Goal: Register for event/course: Sign up to attend an event or enroll in a course

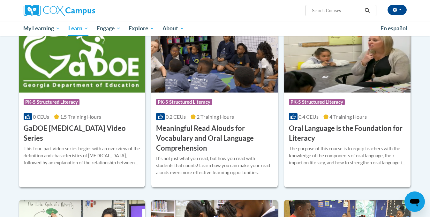
scroll to position [373, 0]
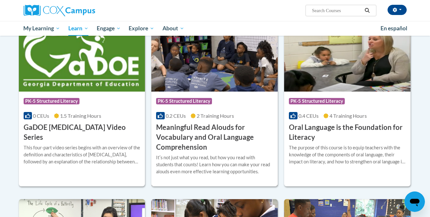
click at [189, 140] on h3 "Meaningful Read Alouds for Vocabulary and Oral Language Comprehension" at bounding box center [214, 137] width 117 height 29
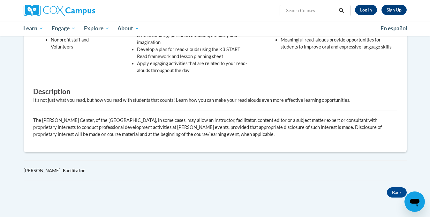
scroll to position [275, 0]
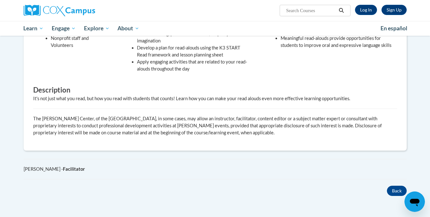
click at [368, 4] on div "Sign Up Log In Search Search..." at bounding box center [281, 8] width 262 height 16
click at [366, 9] on link "Log In" at bounding box center [366, 10] width 22 height 10
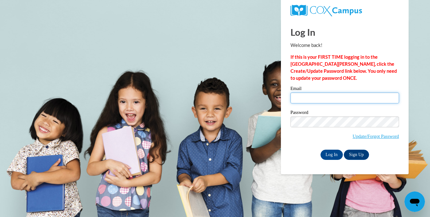
click at [334, 98] on input "Email" at bounding box center [345, 98] width 109 height 11
click at [344, 101] on input "Email" at bounding box center [345, 98] width 109 height 11
type input "dozimek@mtsd.k12.wi.us"
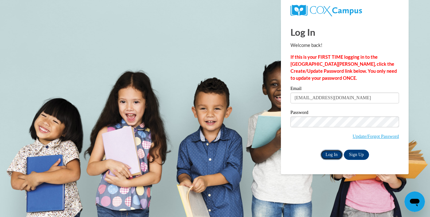
click at [331, 152] on input "Log In" at bounding box center [332, 155] width 22 height 10
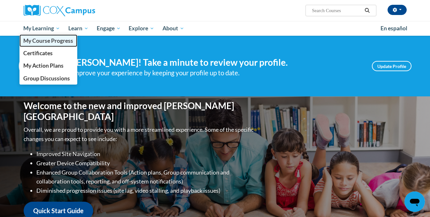
click at [62, 41] on span "My Course Progress" at bounding box center [48, 40] width 50 height 7
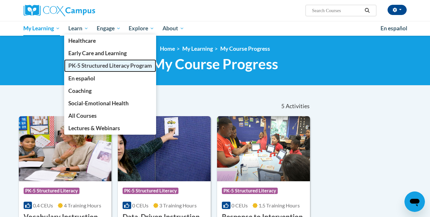
click at [85, 67] on span "PK-5 Structured Literacy Program" at bounding box center [110, 65] width 84 height 7
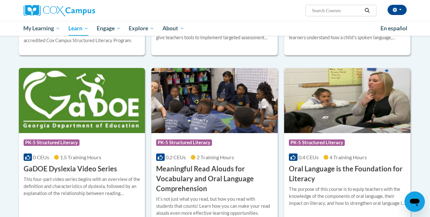
scroll to position [334, 0]
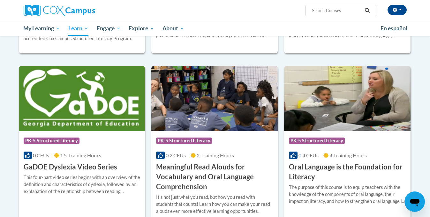
click at [172, 171] on h3 "Meaningful Read Alouds for Vocabulary and Oral Language Comprehension" at bounding box center [214, 176] width 117 height 29
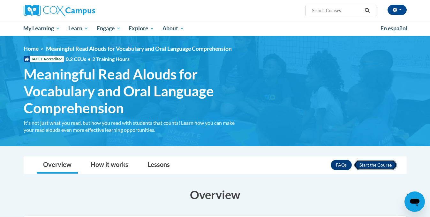
click at [370, 167] on button "Enroll" at bounding box center [376, 165] width 42 height 10
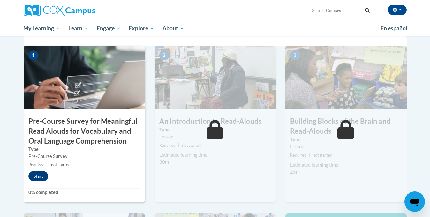
scroll to position [153, 0]
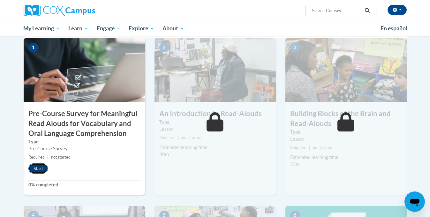
click at [38, 167] on button "Start" at bounding box center [38, 169] width 20 height 10
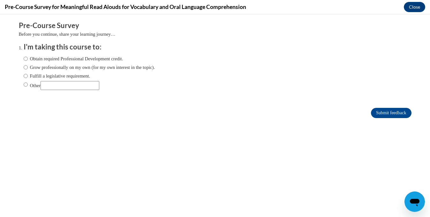
scroll to position [0, 0]
click at [116, 66] on label "Grow professionally on my own (for my own interest in the topic)." at bounding box center [90, 67] width 132 height 7
click at [28, 66] on input "Grow professionally on my own (for my own interest in the topic)." at bounding box center [26, 67] width 4 height 7
radio input "true"
click at [380, 113] on input "Submit feedback" at bounding box center [391, 113] width 40 height 10
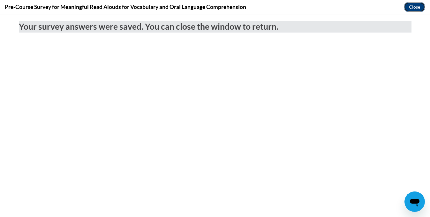
click at [411, 8] on button "Close" at bounding box center [414, 7] width 21 height 10
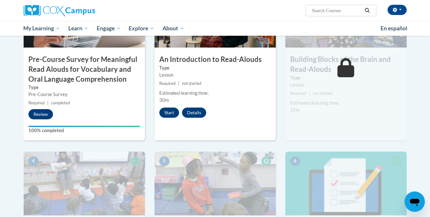
scroll to position [205, 0]
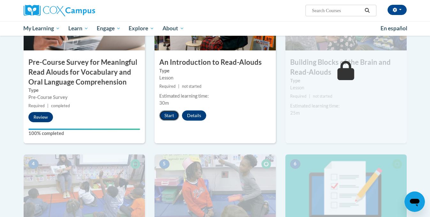
click at [174, 113] on button "Start" at bounding box center [169, 116] width 20 height 10
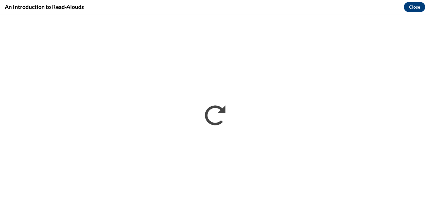
scroll to position [0, 0]
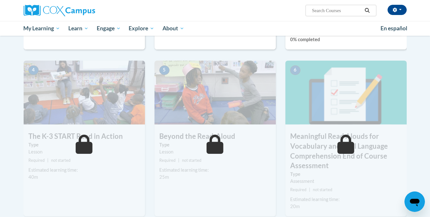
scroll to position [209, 0]
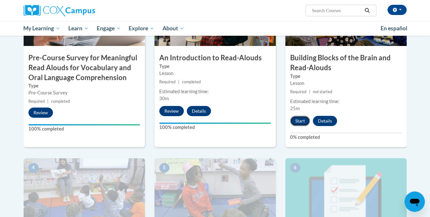
click at [300, 123] on button "Start" at bounding box center [300, 121] width 20 height 10
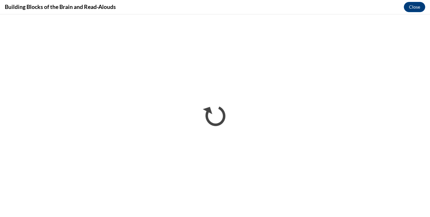
scroll to position [0, 0]
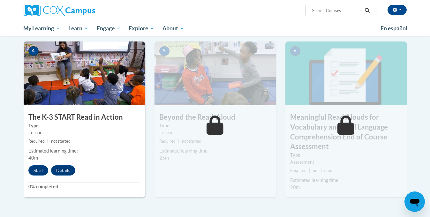
scroll to position [327, 0]
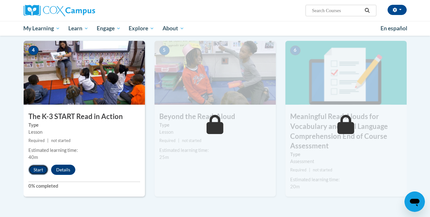
click at [38, 170] on button "Start" at bounding box center [38, 170] width 20 height 10
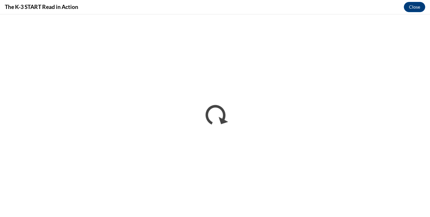
scroll to position [0, 0]
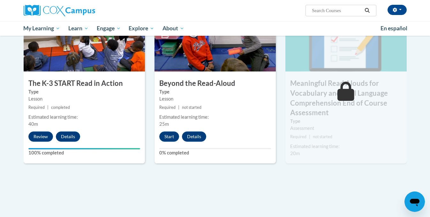
scroll to position [365, 0]
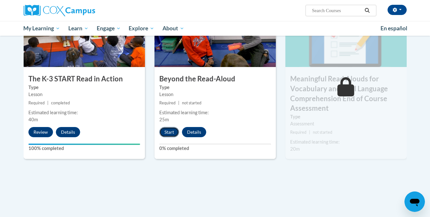
click at [167, 135] on button "Start" at bounding box center [169, 132] width 20 height 10
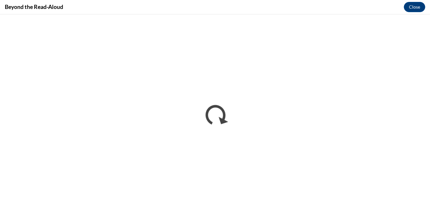
scroll to position [0, 0]
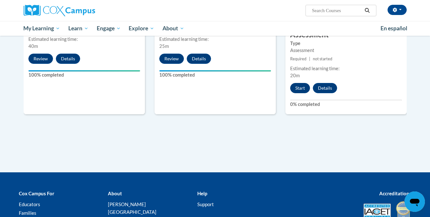
scroll to position [436, 0]
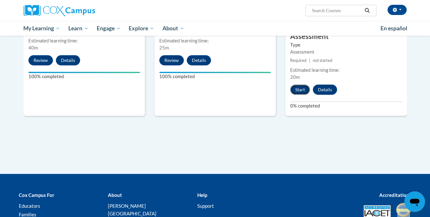
click at [305, 89] on button "Start" at bounding box center [300, 90] width 20 height 10
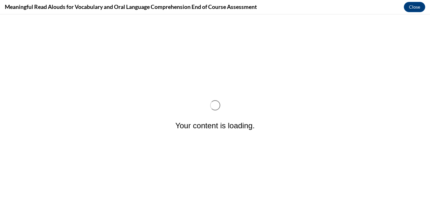
scroll to position [0, 0]
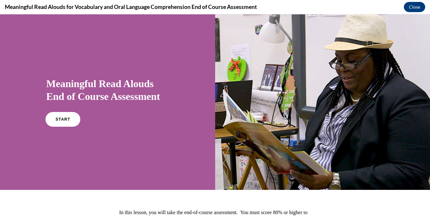
click at [65, 122] on link "START" at bounding box center [62, 119] width 35 height 15
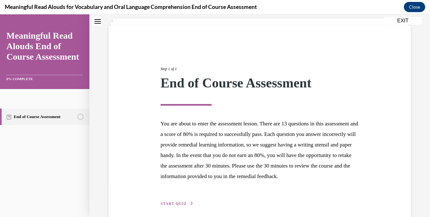
scroll to position [76, 0]
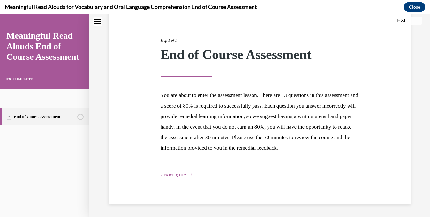
click at [181, 178] on button "START QUIZ" at bounding box center [177, 176] width 33 height 6
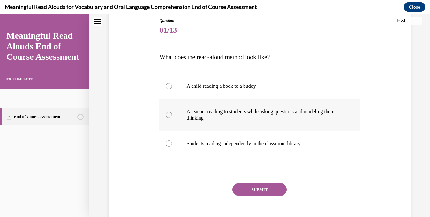
click at [195, 119] on p "A teacher reading to students while asking questions and modeling their thinking" at bounding box center [266, 115] width 158 height 13
click at [172, 118] on input "A teacher reading to students while asking questions and modeling their thinking" at bounding box center [169, 115] width 6 height 6
radio input "true"
click at [247, 191] on button "SUBMIT" at bounding box center [260, 189] width 54 height 13
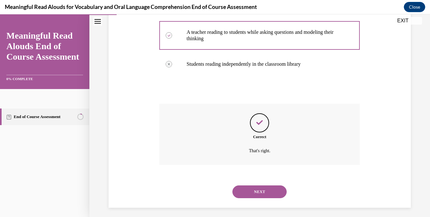
scroll to position [154, 0]
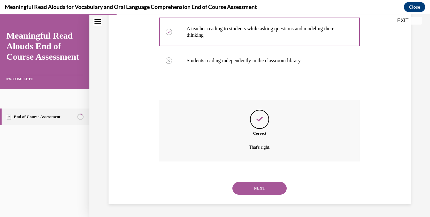
click at [248, 190] on button "NEXT" at bounding box center [260, 188] width 54 height 13
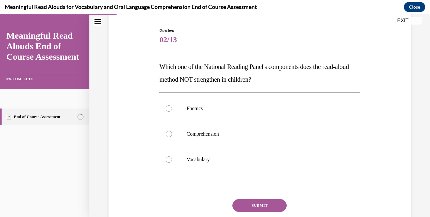
scroll to position [64, 0]
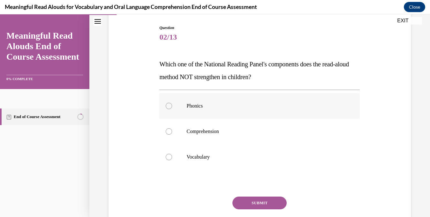
click at [209, 108] on p "Phonics" at bounding box center [266, 106] width 158 height 6
click at [172, 108] on input "Phonics" at bounding box center [169, 106] width 6 height 6
radio input "true"
click at [242, 197] on button "SUBMIT" at bounding box center [260, 203] width 54 height 13
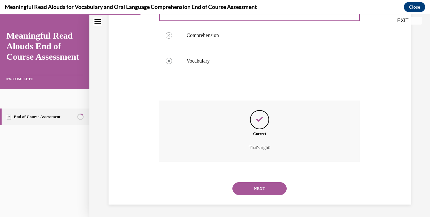
scroll to position [160, 0]
click at [243, 184] on button "NEXT" at bounding box center [260, 188] width 54 height 13
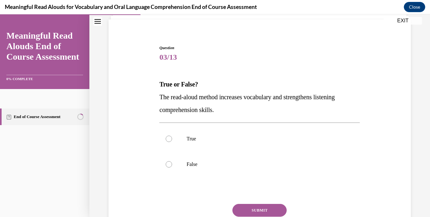
scroll to position [59, 0]
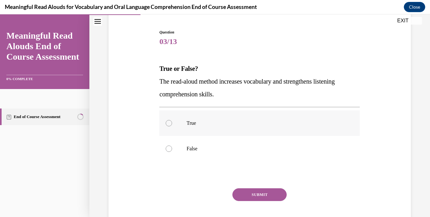
click at [228, 132] on label "True" at bounding box center [259, 124] width 201 height 26
click at [172, 127] on input "True" at bounding box center [169, 123] width 6 height 6
radio input "true"
click at [242, 190] on button "SUBMIT" at bounding box center [260, 194] width 54 height 13
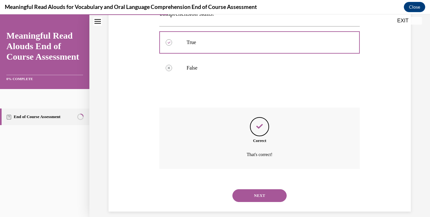
scroll to position [148, 0]
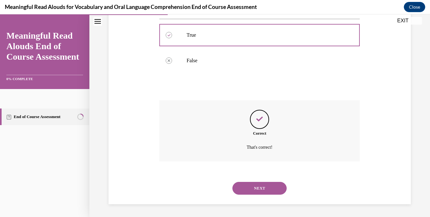
click at [248, 188] on button "NEXT" at bounding box center [260, 188] width 54 height 13
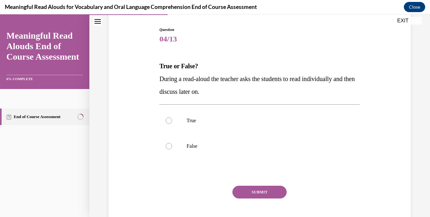
scroll to position [63, 0]
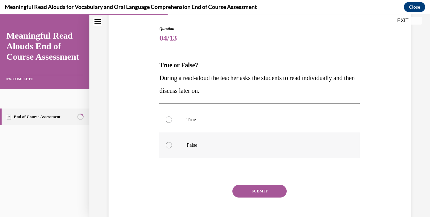
click at [225, 148] on p "False" at bounding box center [266, 145] width 158 height 6
click at [172, 148] on input "False" at bounding box center [169, 145] width 6 height 6
radio input "true"
click at [243, 189] on button "SUBMIT" at bounding box center [260, 191] width 54 height 13
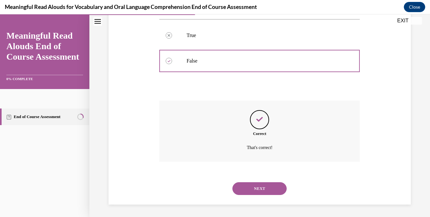
scroll to position [148, 0]
click at [243, 189] on button "NEXT" at bounding box center [260, 188] width 54 height 13
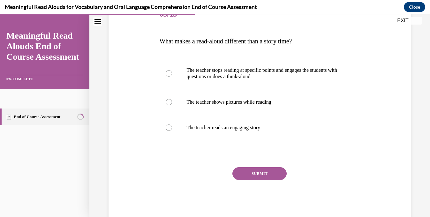
scroll to position [102, 0]
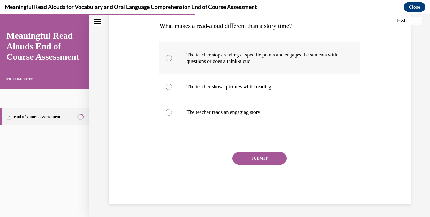
click at [220, 62] on p "The teacher stops reading at specific points and engages the students with ques…" at bounding box center [266, 58] width 158 height 13
click at [172, 61] on input "The teacher stops reading at specific points and engages the students with ques…" at bounding box center [169, 58] width 6 height 6
radio input "true"
click at [254, 155] on button "SUBMIT" at bounding box center [260, 158] width 54 height 13
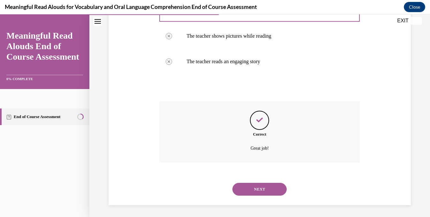
scroll to position [154, 0]
click at [266, 189] on button "NEXT" at bounding box center [260, 188] width 54 height 13
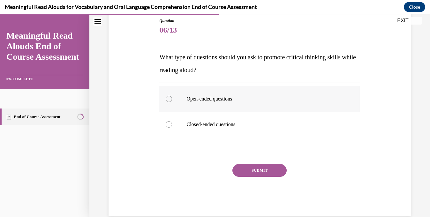
click at [236, 101] on p "Open-ended questions" at bounding box center [266, 99] width 158 height 6
click at [172, 101] on input "Open-ended questions" at bounding box center [169, 99] width 6 height 6
radio input "true"
click at [254, 175] on button "SUBMIT" at bounding box center [260, 170] width 54 height 13
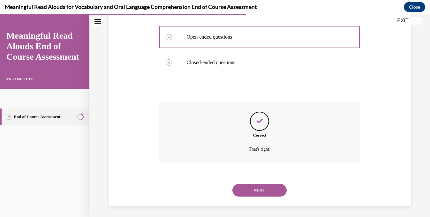
scroll to position [135, 0]
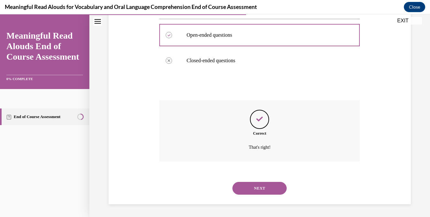
click at [258, 195] on button "NEXT" at bounding box center [260, 188] width 54 height 13
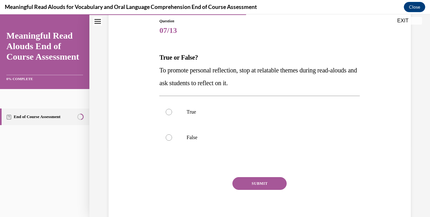
scroll to position [70, 0]
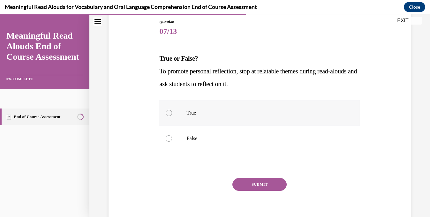
click at [221, 115] on p "True" at bounding box center [266, 113] width 158 height 6
click at [172, 115] on input "True" at bounding box center [169, 113] width 6 height 6
radio input "true"
click at [245, 184] on button "SUBMIT" at bounding box center [260, 184] width 54 height 13
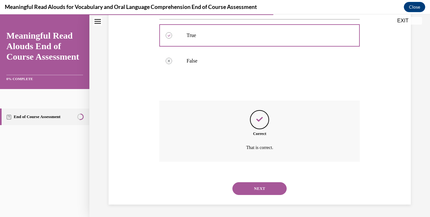
scroll to position [148, 0]
click at [250, 192] on button "NEXT" at bounding box center [260, 188] width 54 height 13
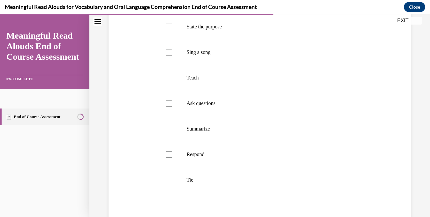
scroll to position [129, 0]
click at [217, 81] on p "Teach" at bounding box center [266, 79] width 158 height 6
click at [172, 81] on input "Teach" at bounding box center [169, 79] width 6 height 6
checkbox input "true"
click at [218, 106] on p "Ask questions" at bounding box center [266, 104] width 158 height 6
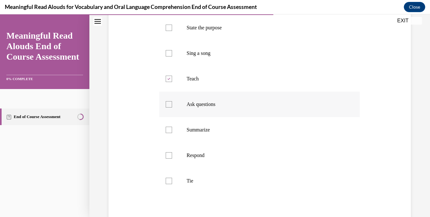
click at [172, 106] on input "Ask questions" at bounding box center [169, 104] width 6 height 6
checkbox input "true"
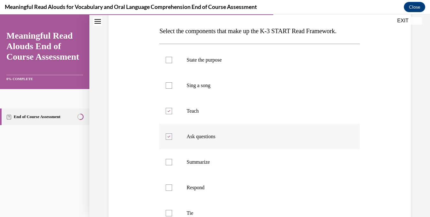
scroll to position [96, 0]
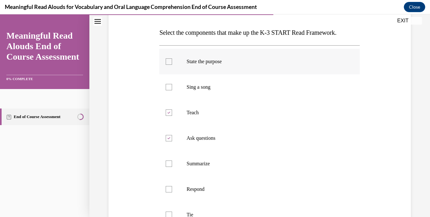
click at [206, 61] on p "State the purpose" at bounding box center [266, 61] width 158 height 6
click at [172, 61] on input "State the purpose" at bounding box center [169, 61] width 6 height 6
checkbox input "true"
click at [230, 191] on p "Respond" at bounding box center [266, 189] width 158 height 6
click at [172, 191] on input "Respond" at bounding box center [169, 189] width 6 height 6
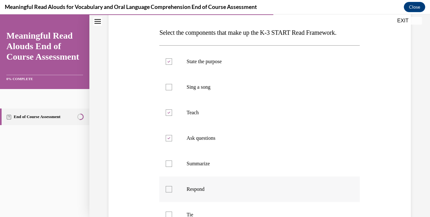
checkbox input "true"
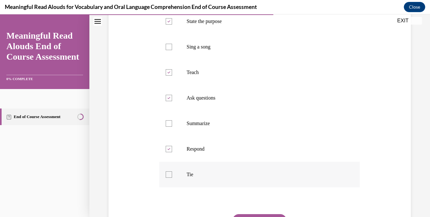
click at [229, 179] on label "Tie" at bounding box center [259, 175] width 201 height 26
click at [172, 178] on input "Tie" at bounding box center [169, 175] width 6 height 6
checkbox input "true"
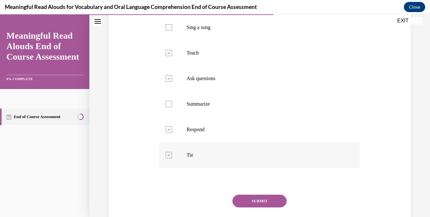
scroll to position [154, 0]
click at [246, 210] on div "SUBMIT" at bounding box center [259, 212] width 201 height 32
click at [246, 205] on button "SUBMIT" at bounding box center [260, 202] width 54 height 13
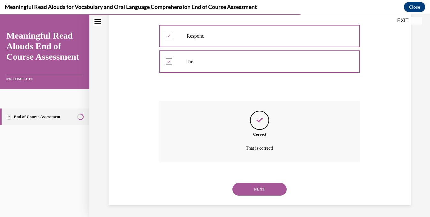
scroll to position [250, 0]
click at [250, 190] on button "NEXT" at bounding box center [260, 188] width 54 height 13
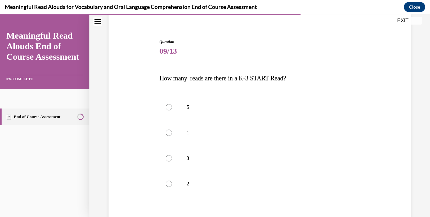
scroll to position [50, 0]
click at [248, 162] on label "3" at bounding box center [259, 158] width 201 height 26
click at [172, 161] on input "3" at bounding box center [169, 158] width 6 height 6
radio input "true"
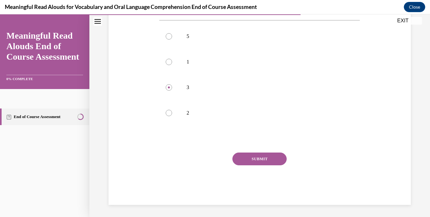
click at [249, 155] on button "SUBMIT" at bounding box center [260, 159] width 54 height 13
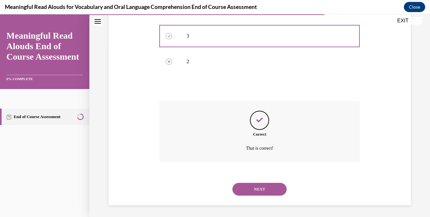
scroll to position [173, 0]
click at [253, 187] on button "NEXT" at bounding box center [260, 188] width 54 height 13
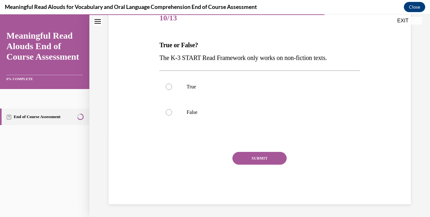
scroll to position [71, 0]
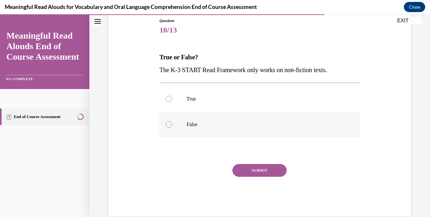
click at [219, 130] on label "False" at bounding box center [259, 125] width 201 height 26
click at [172, 128] on input "False" at bounding box center [169, 124] width 6 height 6
radio input "true"
click at [239, 169] on button "SUBMIT" at bounding box center [260, 170] width 54 height 13
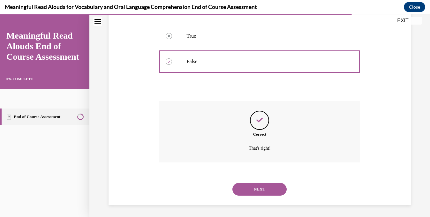
scroll to position [135, 0]
click at [245, 187] on button "NEXT" at bounding box center [260, 188] width 54 height 13
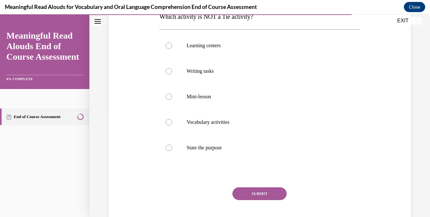
scroll to position [110, 0]
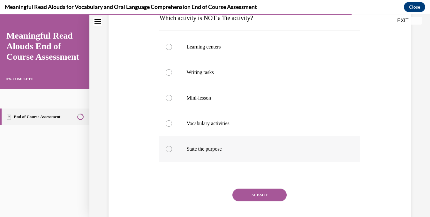
click at [225, 148] on p "State the purpose" at bounding box center [266, 149] width 158 height 6
click at [172, 148] on input "State the purpose" at bounding box center [169, 149] width 6 height 6
radio input "true"
click at [245, 189] on button "SUBMIT" at bounding box center [260, 195] width 54 height 13
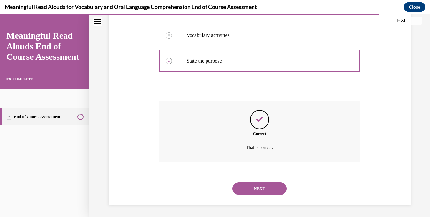
scroll to position [199, 0]
click at [245, 189] on button "NEXT" at bounding box center [260, 188] width 54 height 13
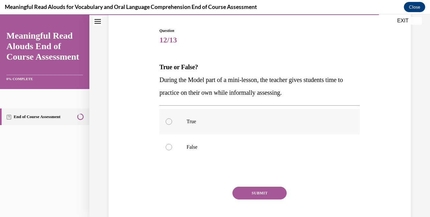
scroll to position [62, 0]
click at [228, 142] on label "False" at bounding box center [259, 147] width 201 height 26
click at [172, 143] on input "False" at bounding box center [169, 146] width 6 height 6
radio input "true"
click at [244, 192] on button "SUBMIT" at bounding box center [260, 192] width 54 height 13
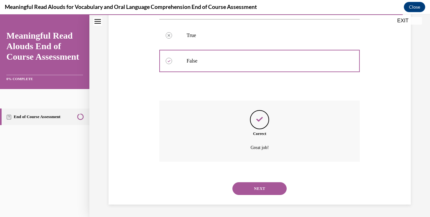
scroll to position [148, 0]
click at [244, 192] on button "NEXT" at bounding box center [260, 188] width 54 height 13
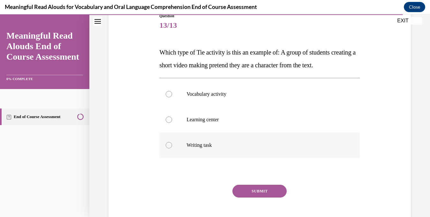
scroll to position [76, 0]
click at [230, 125] on label "Learning center" at bounding box center [259, 119] width 201 height 26
click at [172, 122] on input "Learning center" at bounding box center [169, 119] width 6 height 6
radio input "true"
click at [250, 195] on button "SUBMIT" at bounding box center [260, 190] width 54 height 13
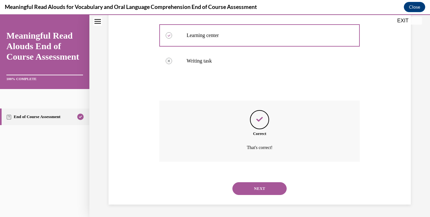
scroll to position [160, 0]
click at [250, 195] on div "NEXT" at bounding box center [259, 189] width 201 height 26
click at [247, 185] on button "NEXT" at bounding box center [260, 188] width 54 height 13
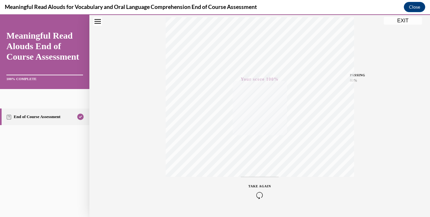
scroll to position [125, 0]
click at [400, 21] on button "EXIT" at bounding box center [403, 21] width 38 height 8
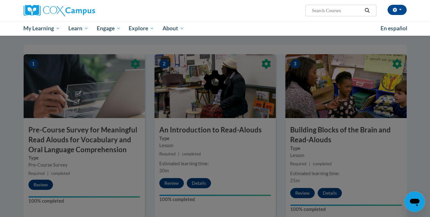
scroll to position [0, 0]
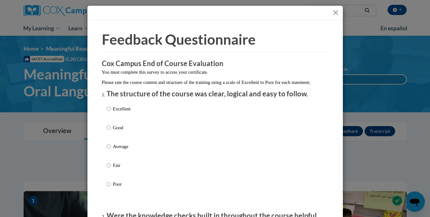
click at [336, 12] on button "Close" at bounding box center [336, 13] width 8 height 8
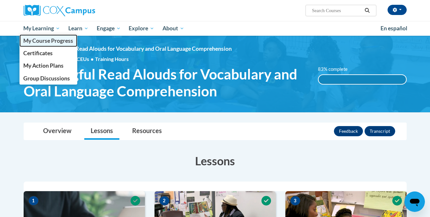
click at [50, 40] on span "My Course Progress" at bounding box center [48, 40] width 50 height 7
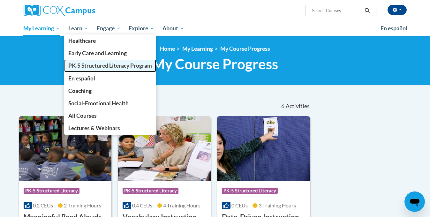
click at [88, 64] on span "PK-5 Structured Literacy Program" at bounding box center [110, 65] width 84 height 7
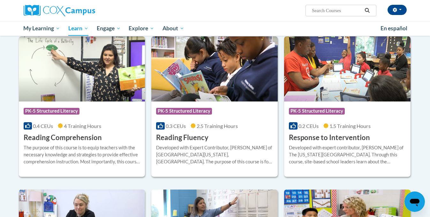
scroll to position [537, 0]
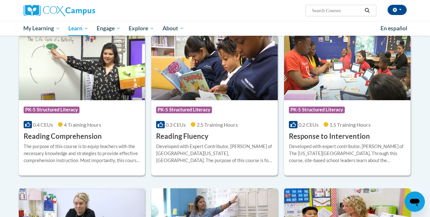
click at [184, 146] on div "Developed with Expert Contributor, [PERSON_NAME] of [GEOGRAPHIC_DATA][US_STATE]…" at bounding box center [214, 153] width 117 height 21
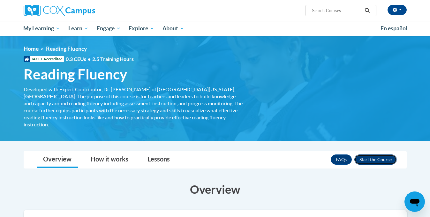
click at [371, 155] on button "Enroll" at bounding box center [376, 160] width 42 height 10
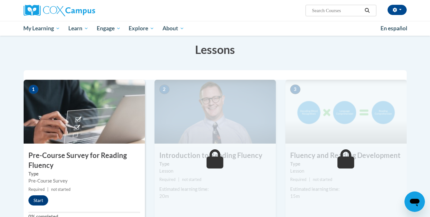
scroll to position [97, 0]
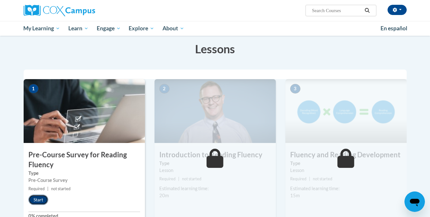
click at [43, 202] on button "Start" at bounding box center [38, 200] width 20 height 10
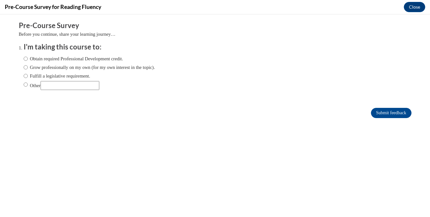
scroll to position [0, 0]
click at [56, 67] on label "Grow professionally on my own (for my own interest in the topic)." at bounding box center [90, 67] width 132 height 7
click at [28, 67] on input "Grow professionally on my own (for my own interest in the topic)." at bounding box center [26, 67] width 4 height 7
radio input "true"
click at [379, 115] on input "Submit feedback" at bounding box center [391, 113] width 40 height 10
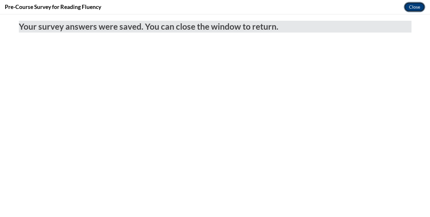
click at [416, 10] on button "Close" at bounding box center [414, 7] width 21 height 10
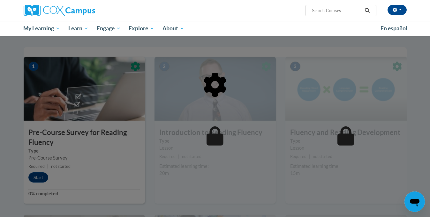
scroll to position [119, 0]
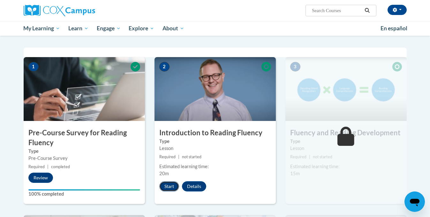
click at [170, 187] on button "Start" at bounding box center [169, 186] width 20 height 10
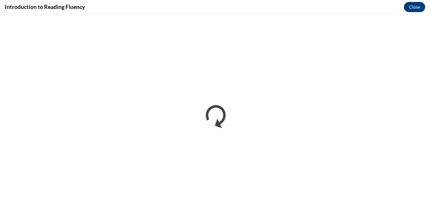
scroll to position [0, 0]
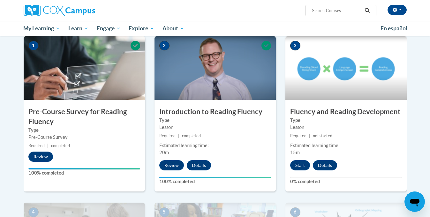
scroll to position [142, 0]
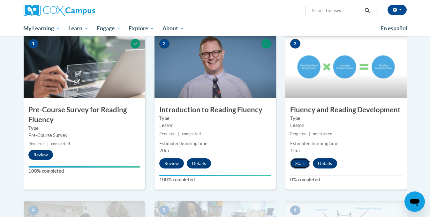
click at [303, 162] on button "Start" at bounding box center [300, 163] width 20 height 10
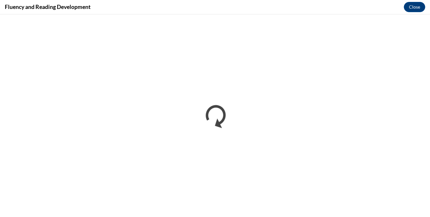
scroll to position [0, 0]
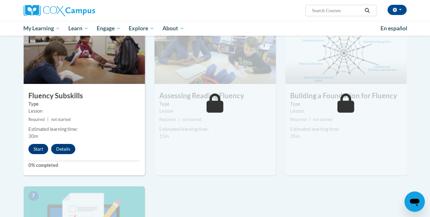
scroll to position [330, 0]
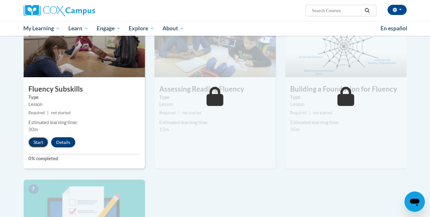
click at [38, 142] on button "Start" at bounding box center [38, 142] width 20 height 10
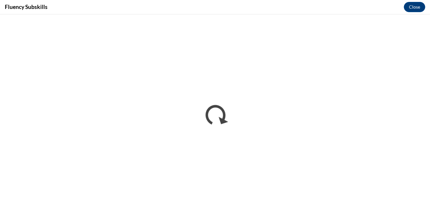
scroll to position [0, 0]
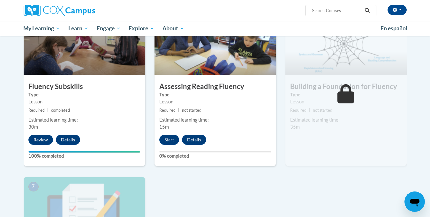
scroll to position [325, 0]
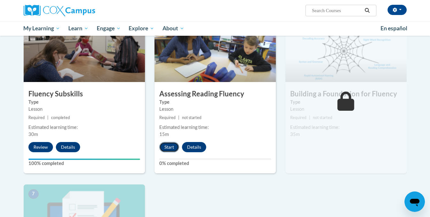
click at [164, 150] on button "Start" at bounding box center [169, 147] width 20 height 10
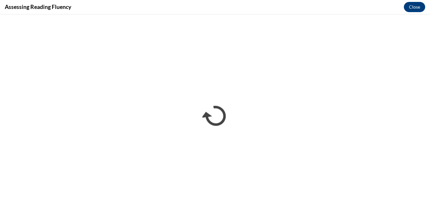
scroll to position [0, 0]
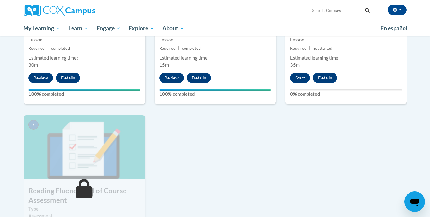
scroll to position [383, 0]
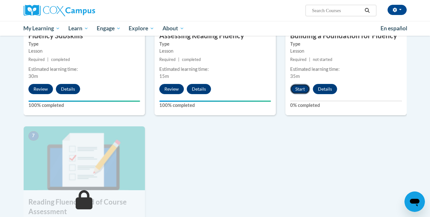
click at [301, 88] on button "Start" at bounding box center [300, 89] width 20 height 10
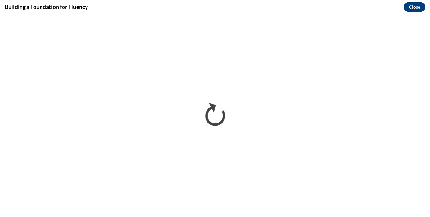
scroll to position [0, 0]
